Goal: Information Seeking & Learning: Learn about a topic

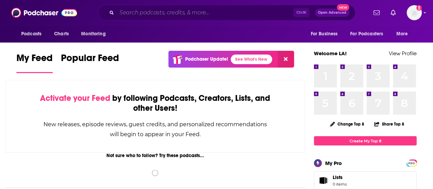
click at [189, 17] on input "Search podcasts, credits, & more..." at bounding box center [205, 12] width 177 height 11
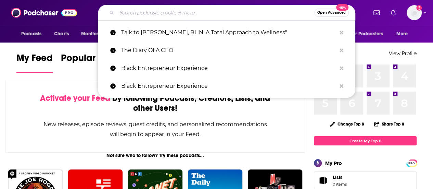
click at [174, 15] on input "Search podcasts, credits, & more..." at bounding box center [216, 12] width 198 height 11
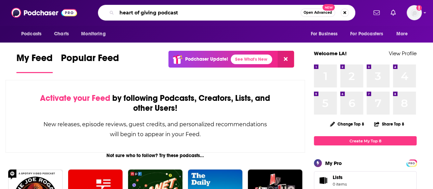
type input "heart of giving podcast"
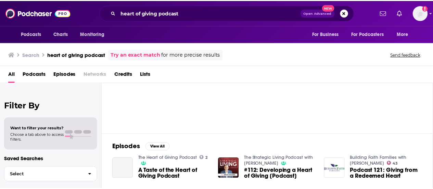
scroll to position [34, 0]
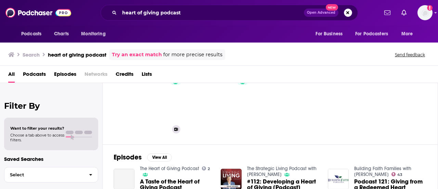
click at [147, 101] on link "2 The Heart of Giving Podcast" at bounding box center [150, 103] width 66 height 66
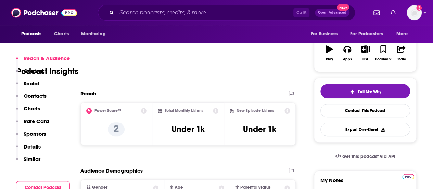
scroll to position [103, 0]
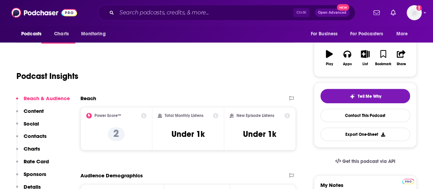
click at [144, 117] on icon at bounding box center [143, 115] width 5 height 5
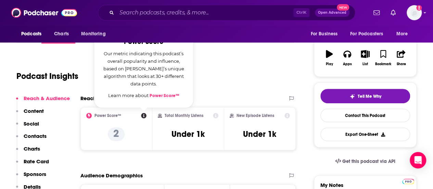
click at [202, 85] on div "Podcast Insights" at bounding box center [152, 71] width 272 height 35
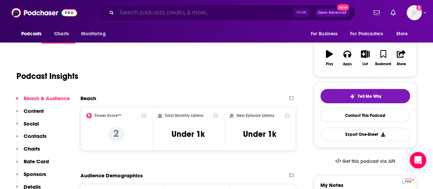
click at [169, 15] on input "Search podcasts, credits, & more..." at bounding box center [205, 12] width 177 height 11
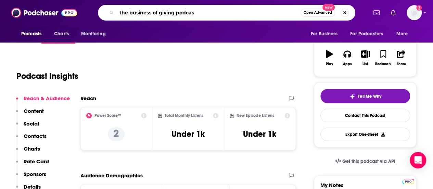
type input "the business of giving podcast"
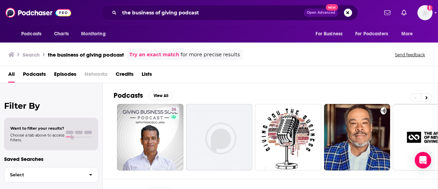
click at [143, 51] on link "Try an exact match" at bounding box center [154, 55] width 50 height 8
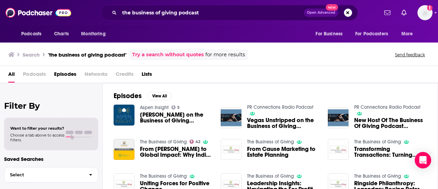
click at [155, 141] on div "Podcasts Charts Monitoring the business of giving podcast Open Advanced New For…" at bounding box center [219, 94] width 438 height 189
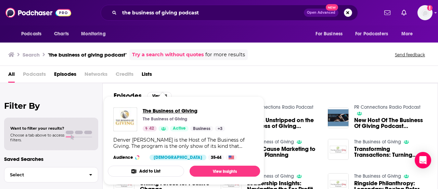
click at [171, 111] on span "The Business of Giving" at bounding box center [184, 110] width 83 height 7
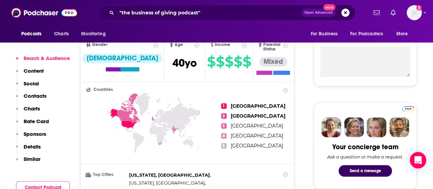
scroll to position [171, 0]
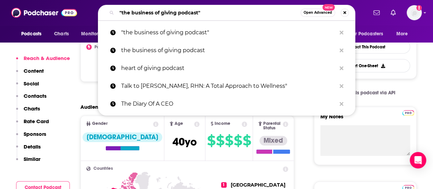
click at [204, 12] on input ""the business of giving podcast"" at bounding box center [209, 12] width 184 height 11
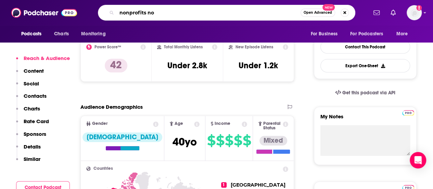
type input "nonprofits now"
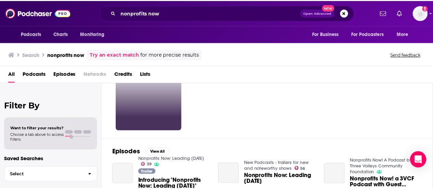
scroll to position [68, 0]
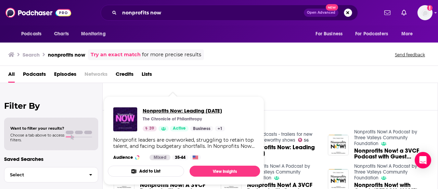
click at [181, 110] on span "Nonprofits Now: Leading [DATE]" at bounding box center [184, 110] width 83 height 7
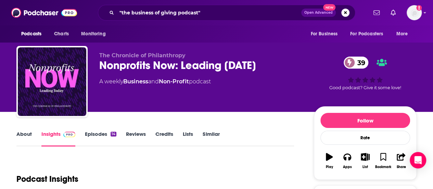
scroll to position [137, 0]
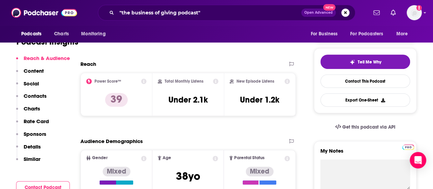
click at [222, 3] on div "Podcasts Charts Monitoring "the business of giving podcast" Open Advanced New F…" at bounding box center [216, 12] width 433 height 25
click at [220, 10] on input ""the business of giving podcast"" at bounding box center [209, 12] width 185 height 11
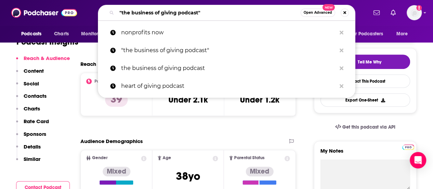
click at [220, 10] on input ""the business of giving podcast"" at bounding box center [209, 12] width 184 height 11
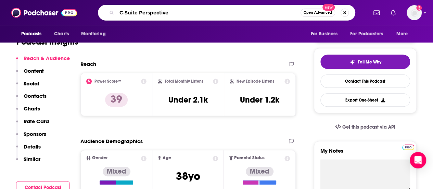
type input "C-Suite Perspectives"
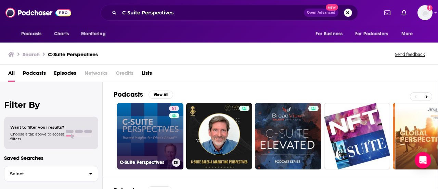
click at [160, 121] on link "51 C-Suite Perspectives" at bounding box center [150, 136] width 66 height 66
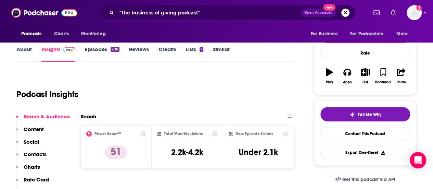
scroll to position [137, 0]
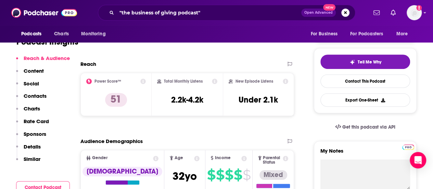
click at [251, 7] on div ""the business of giving podcast" Open Advanced New" at bounding box center [227, 13] width 258 height 16
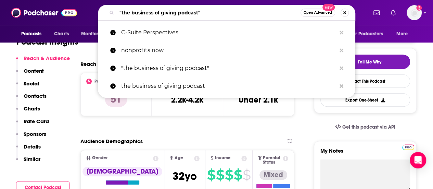
click at [250, 8] on input ""the business of giving podcast"" at bounding box center [209, 12] width 184 height 11
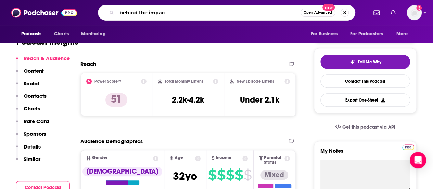
type input "behind the impact"
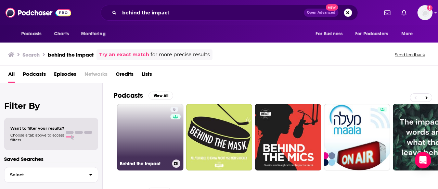
click at [147, 143] on link "8 Behind the Impact" at bounding box center [150, 137] width 66 height 66
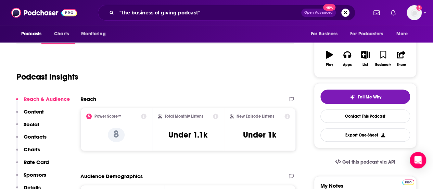
scroll to position [103, 0]
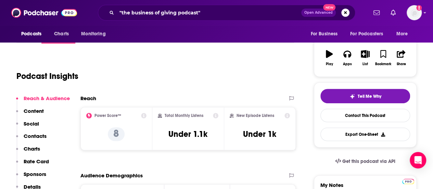
click at [206, 24] on div "Podcasts Charts Monitoring "the business of giving podcast" Open Advanced New F…" at bounding box center [216, 12] width 433 height 25
click at [210, 12] on input ""the business of giving podcast"" at bounding box center [209, 12] width 185 height 11
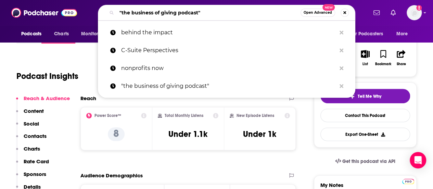
click at [210, 12] on input ""the business of giving podcast"" at bounding box center [209, 12] width 184 height 11
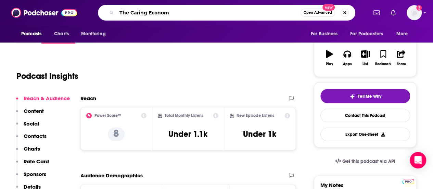
type input "The Caring Economy"
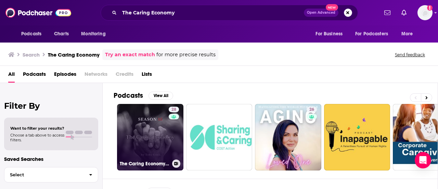
click at [155, 132] on link "28 The Caring Economy with [PERSON_NAME]" at bounding box center [150, 137] width 66 height 66
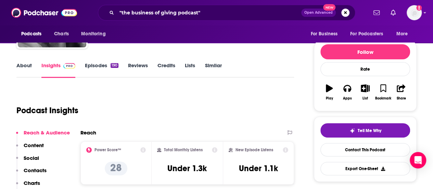
scroll to position [137, 0]
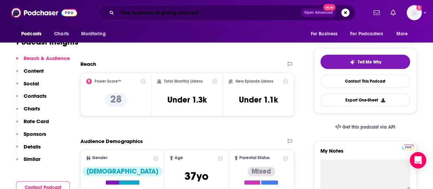
click at [187, 15] on input ""the business of giving podcast"" at bounding box center [209, 12] width 185 height 11
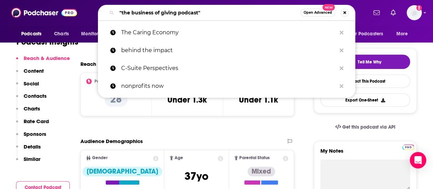
click at [187, 15] on input ""the business of giving podcast"" at bounding box center [209, 12] width 184 height 11
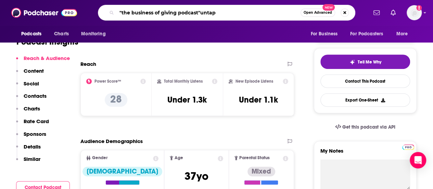
click at [187, 15] on input ""the business of giving podcast"untap" at bounding box center [209, 12] width 184 height 11
type input "untapped philanthropy"
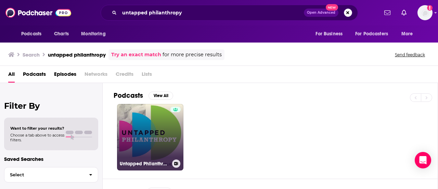
click at [151, 142] on link "Untapped Philanthropy" at bounding box center [150, 137] width 66 height 66
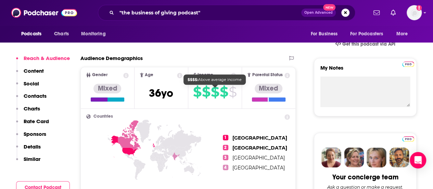
scroll to position [171, 0]
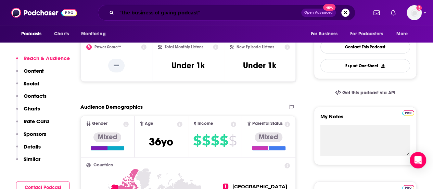
click at [189, 11] on input ""the business of giving podcast"" at bounding box center [209, 12] width 185 height 11
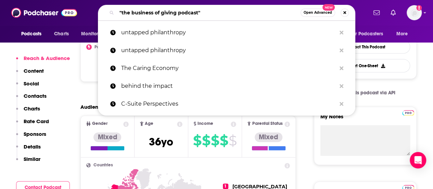
click at [189, 11] on input ""the business of giving podcast"" at bounding box center [209, 12] width 184 height 11
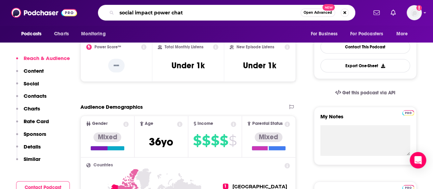
type input "social impact power chats"
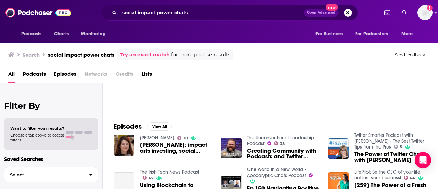
scroll to position [34, 0]
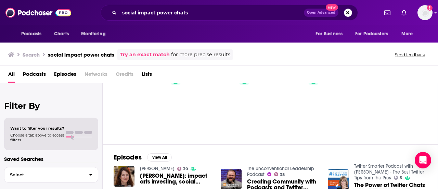
click at [149, 57] on link "Try an exact match" at bounding box center [145, 55] width 50 height 8
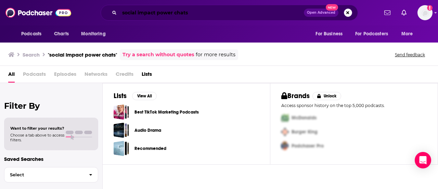
click at [200, 16] on input "social impact power chats" at bounding box center [212, 12] width 185 height 11
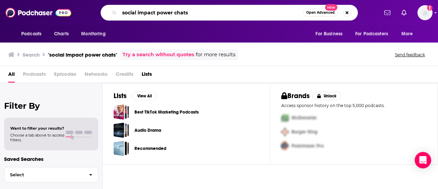
click at [200, 16] on input "social impact power chats" at bounding box center [212, 12] width 184 height 11
type input "purpose360"
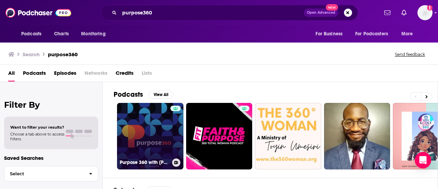
click at [138, 138] on link "Purpose 360 with [PERSON_NAME]" at bounding box center [150, 136] width 66 height 66
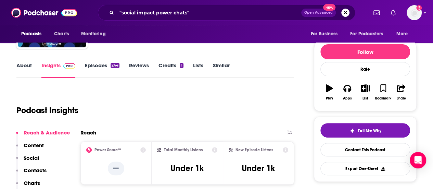
scroll to position [103, 0]
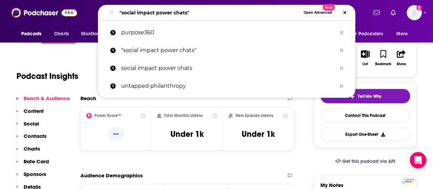
click at [214, 9] on input ""social impact power chats"" at bounding box center [209, 12] width 184 height 11
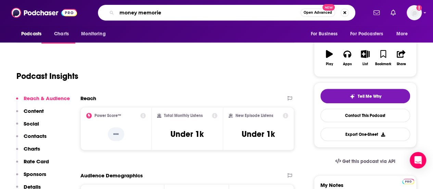
type input "money memories"
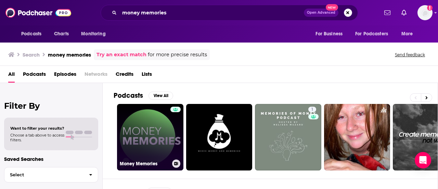
click at [149, 131] on link "Money Memories" at bounding box center [150, 137] width 66 height 66
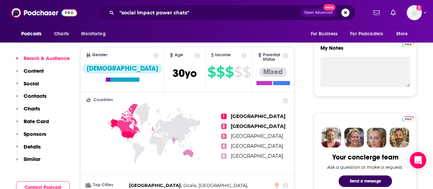
scroll to position [103, 0]
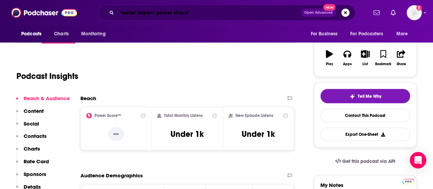
click at [217, 16] on input ""social impact power chats"" at bounding box center [209, 12] width 185 height 11
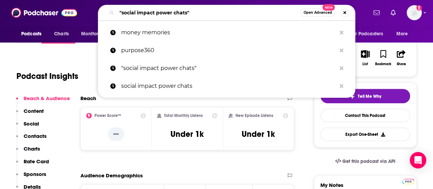
click at [217, 16] on input ""social impact power chats"" at bounding box center [209, 12] width 184 height 11
click at [217, 15] on input ""social impact power chats"" at bounding box center [209, 12] width 184 height 11
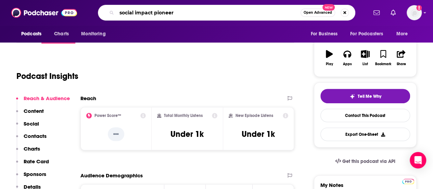
type input "social impact pioneers"
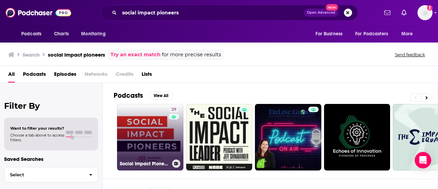
click at [144, 130] on link "29 Social Impact Pioneers" at bounding box center [150, 137] width 66 height 66
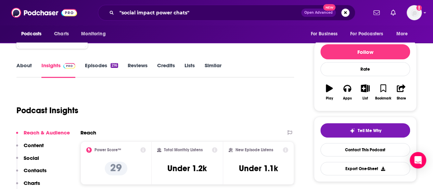
scroll to position [137, 0]
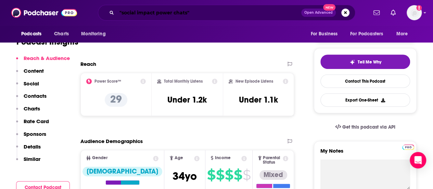
click at [224, 10] on input ""social impact power chats"" at bounding box center [209, 12] width 185 height 11
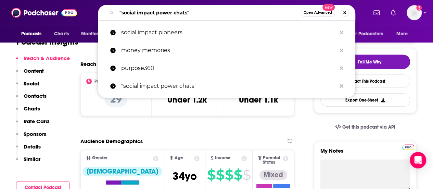
click at [224, 10] on input ""social impact power chats"" at bounding box center [209, 12] width 184 height 11
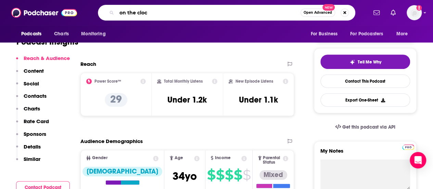
type input "on the clock"
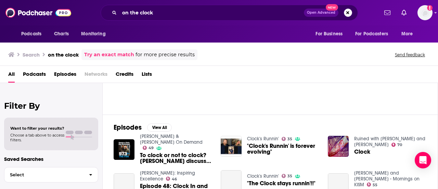
scroll to position [103, 0]
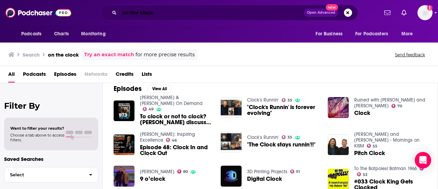
click at [223, 17] on input "on the clock" at bounding box center [212, 12] width 185 height 11
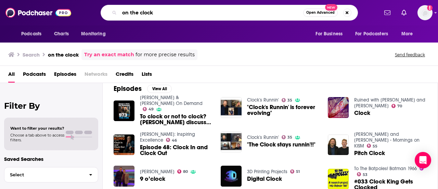
click at [223, 17] on input "on the clock" at bounding box center [212, 12] width 184 height 11
type input "banking transformed"
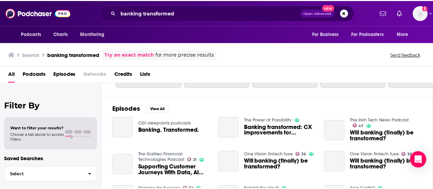
scroll to position [103, 0]
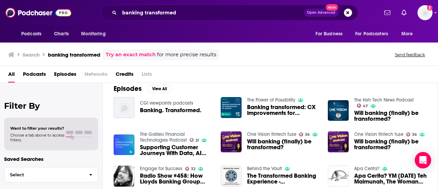
click at [155, 108] on span "Banking. Transformed." at bounding box center [171, 110] width 62 height 6
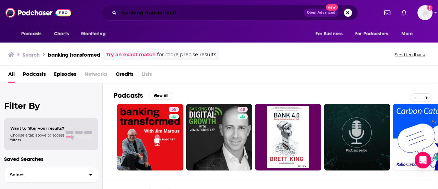
click at [192, 14] on input "banking transformed" at bounding box center [212, 12] width 185 height 11
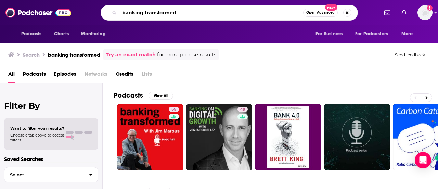
click at [192, 13] on input "banking transformed" at bounding box center [212, 12] width 184 height 11
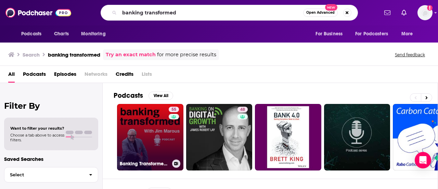
click at [151, 134] on link "55 Banking Transformed with [PERSON_NAME]" at bounding box center [150, 137] width 66 height 66
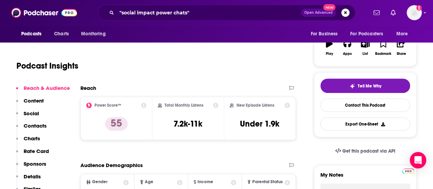
scroll to position [103, 0]
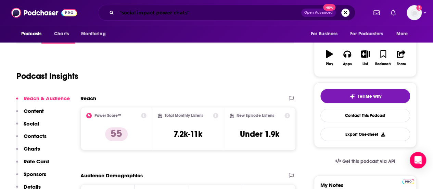
click at [175, 17] on input ""social impact power chats"" at bounding box center [209, 12] width 185 height 11
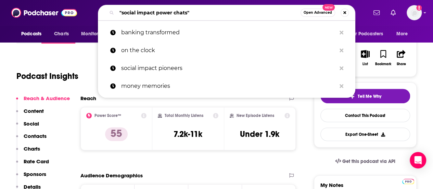
click at [175, 17] on input ""social impact power chats"" at bounding box center [209, 12] width 184 height 11
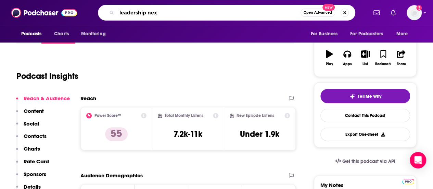
type input "leadership next"
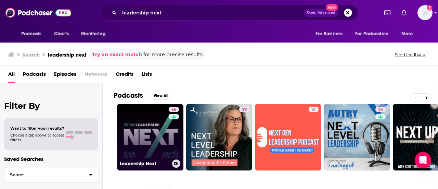
click at [144, 147] on link "56 Leadership Next" at bounding box center [150, 137] width 66 height 66
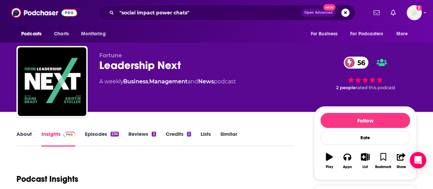
scroll to position [103, 0]
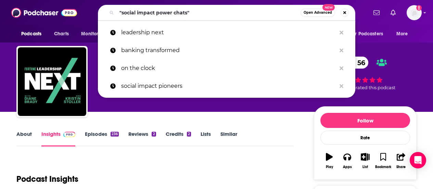
scroll to position [103, 0]
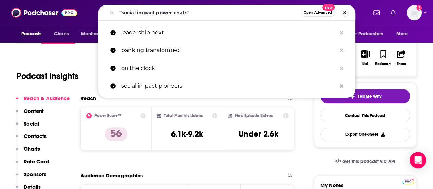
click at [211, 13] on input ""social impact power chats"" at bounding box center [209, 12] width 184 height 11
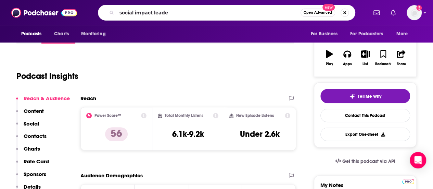
type input "social impact leader"
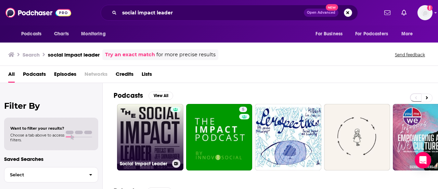
click at [147, 124] on link "Social Impact Leader" at bounding box center [150, 137] width 66 height 66
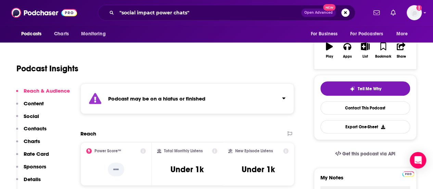
scroll to position [171, 0]
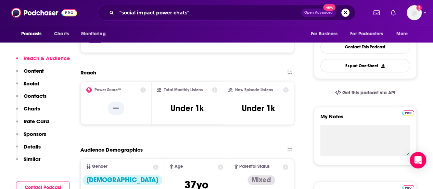
click at [241, 7] on div ""social impact power chats" Open Advanced New" at bounding box center [227, 13] width 258 height 16
click at [239, 11] on input ""social impact power chats"" at bounding box center [209, 12] width 185 height 11
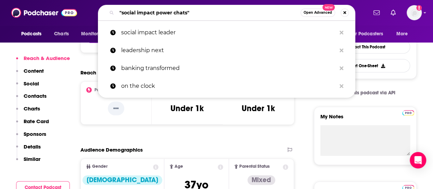
click at [239, 11] on input ""social impact power chats"" at bounding box center [209, 12] width 184 height 11
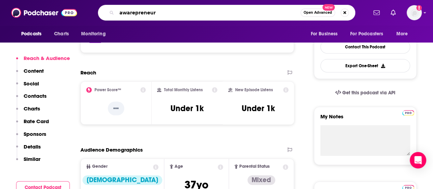
type input "awarepreneurs"
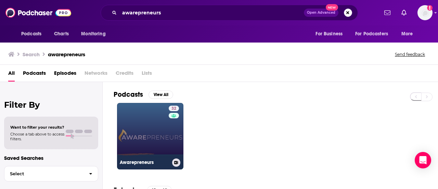
click at [140, 134] on link "32 Awarepreneurs" at bounding box center [150, 136] width 66 height 66
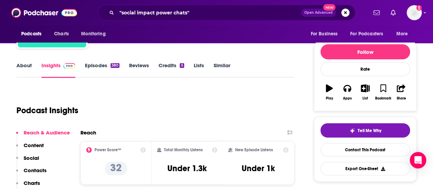
scroll to position [103, 0]
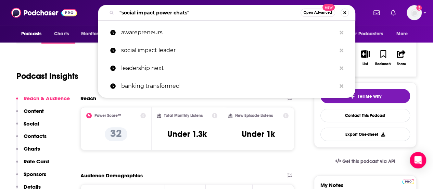
click at [212, 7] on input ""social impact power chats"" at bounding box center [209, 12] width 184 height 11
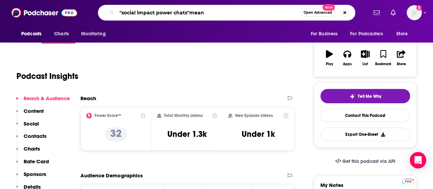
click at [212, 7] on input ""social impact power chats"mean" at bounding box center [209, 12] width 184 height 11
click at [134, 12] on input "meanginful impact" at bounding box center [209, 12] width 184 height 11
type input "meaningful impact"
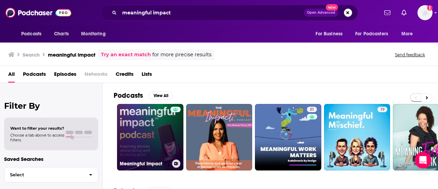
click at [158, 122] on link "Meaningful Impact" at bounding box center [150, 137] width 66 height 66
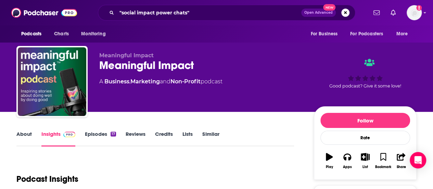
scroll to position [68, 0]
